Goal: Information Seeking & Learning: Learn about a topic

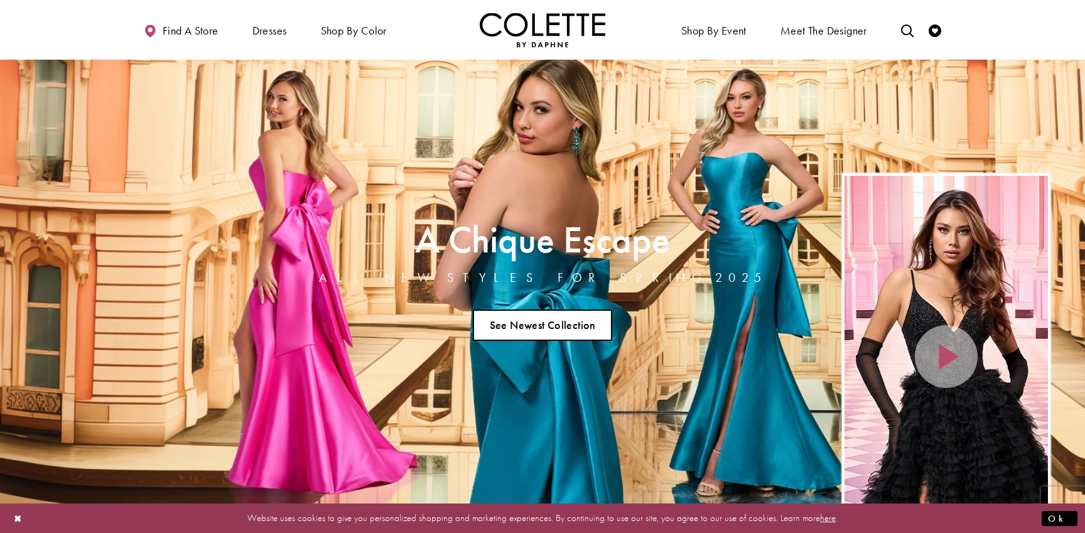
click at [575, 309] on link "See Newest Collection" at bounding box center [542, 324] width 139 height 31
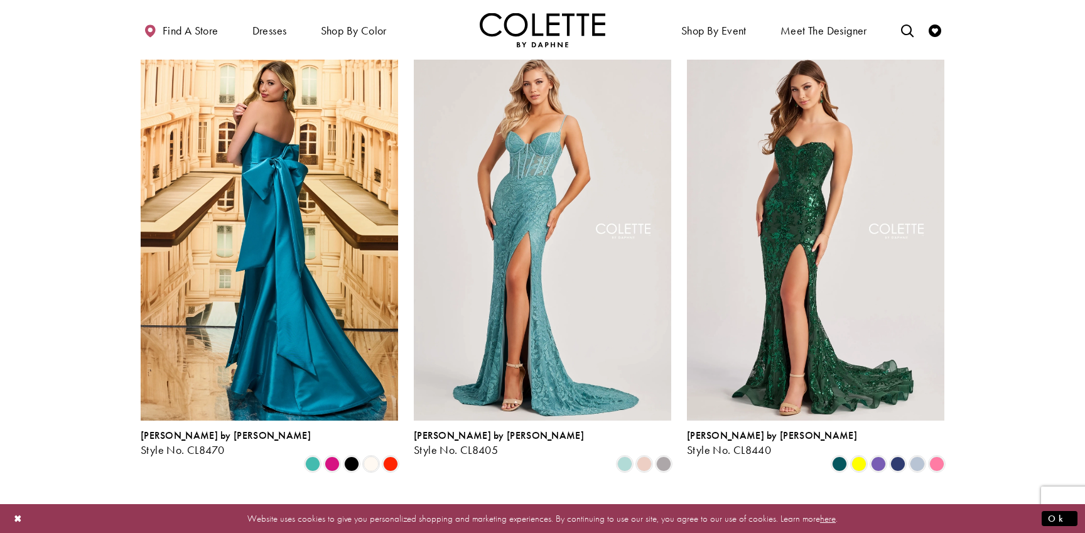
scroll to position [321, 0]
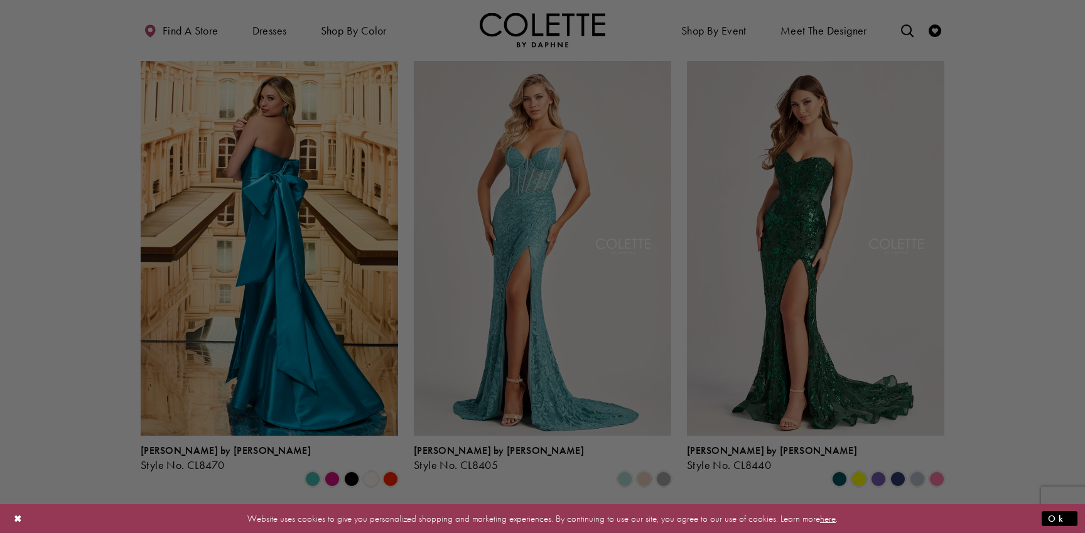
click at [223, 372] on div at bounding box center [547, 269] width 1095 height 538
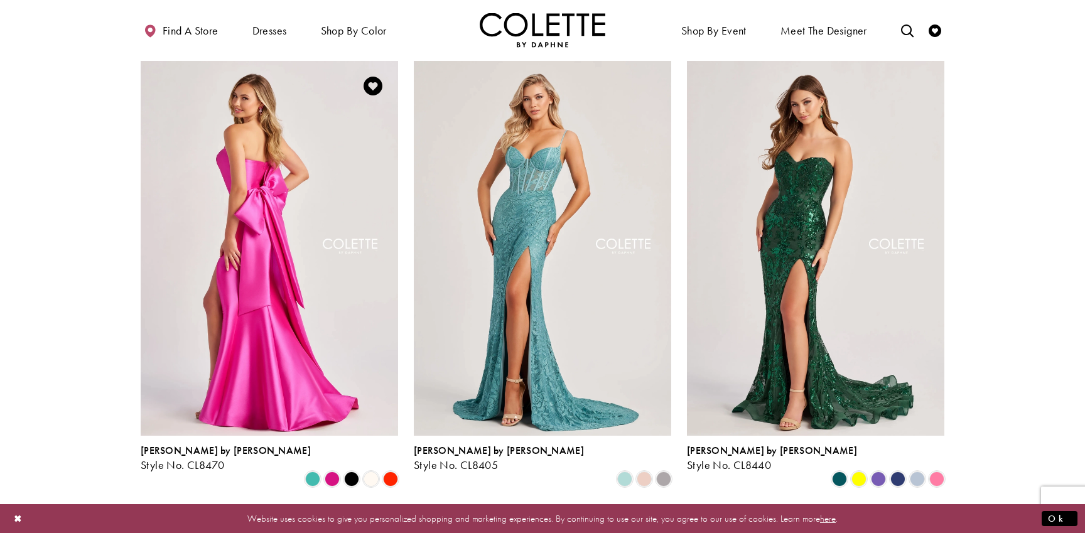
click at [206, 222] on img "Visit Colette by Daphne Style No. CL8470 Page" at bounding box center [269, 248] width 257 height 374
